Goal: Task Accomplishment & Management: Manage account settings

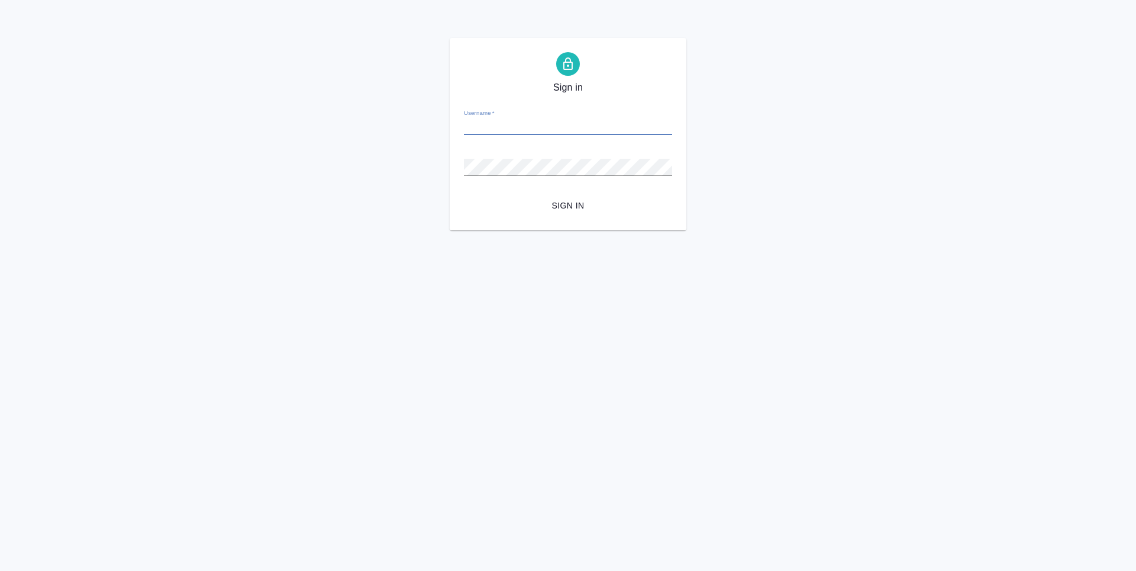
paste input "[EMAIL_ADDRESS][DOMAIN_NAME]"
type input "[EMAIL_ADDRESS][DOMAIN_NAME]"
click at [424, 230] on html "Sign in Username   * [EMAIL_ADDRESS][DOMAIN_NAME] Password   * urlPath   * / Si…" at bounding box center [568, 115] width 1136 height 230
click at [608, 158] on div "Password   *" at bounding box center [568, 162] width 208 height 26
click at [740, 230] on html "Sign in Username   * [EMAIL_ADDRESS][DOMAIN_NAME] Password   * urlPath   * / Si…" at bounding box center [568, 115] width 1136 height 230
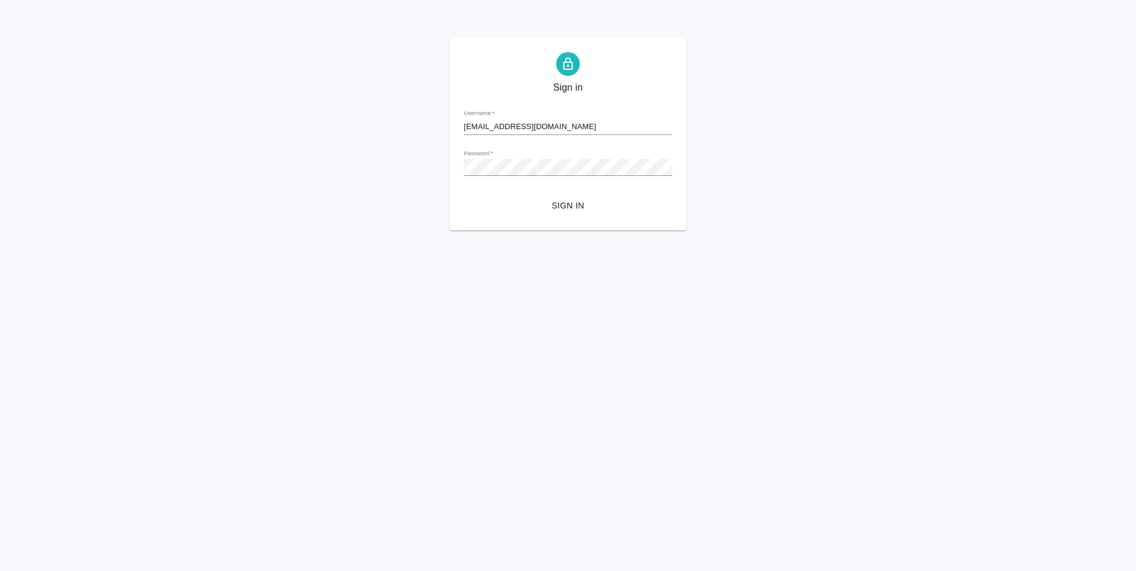
click at [562, 208] on span "Sign in" at bounding box center [567, 205] width 189 height 15
